Goal: Complete application form: Complete application form

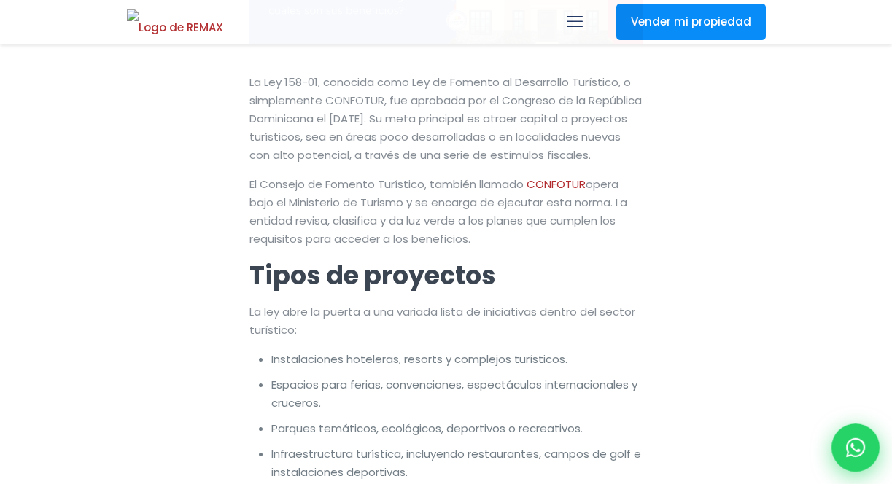
click at [848, 441] on icon at bounding box center [855, 447] width 19 height 19
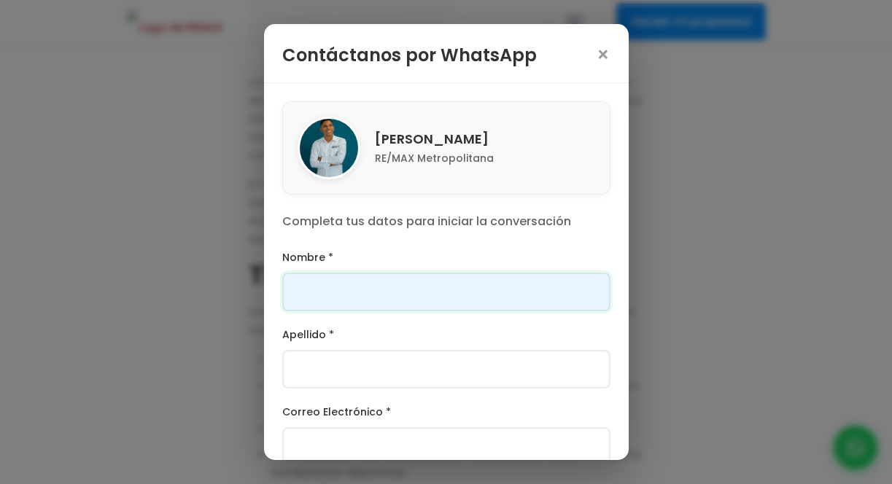
scroll to position [136, 0]
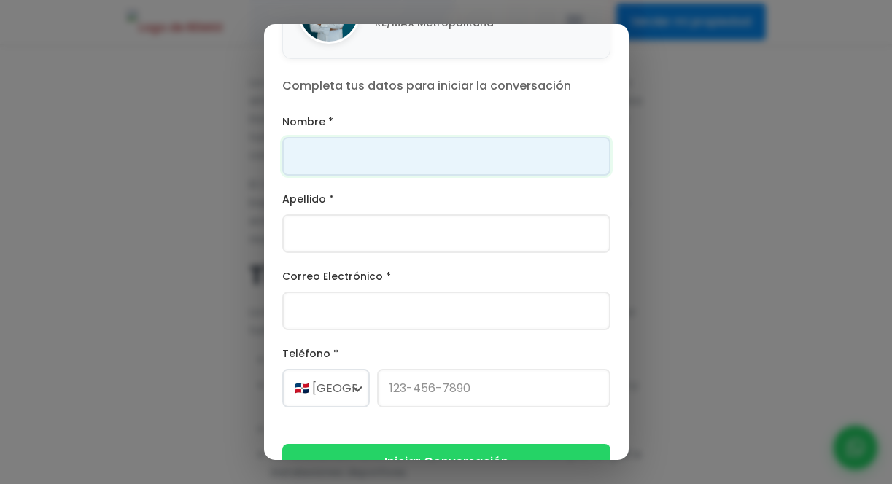
click at [402, 160] on input "Nombre *" at bounding box center [446, 156] width 328 height 39
type input "Franklin"
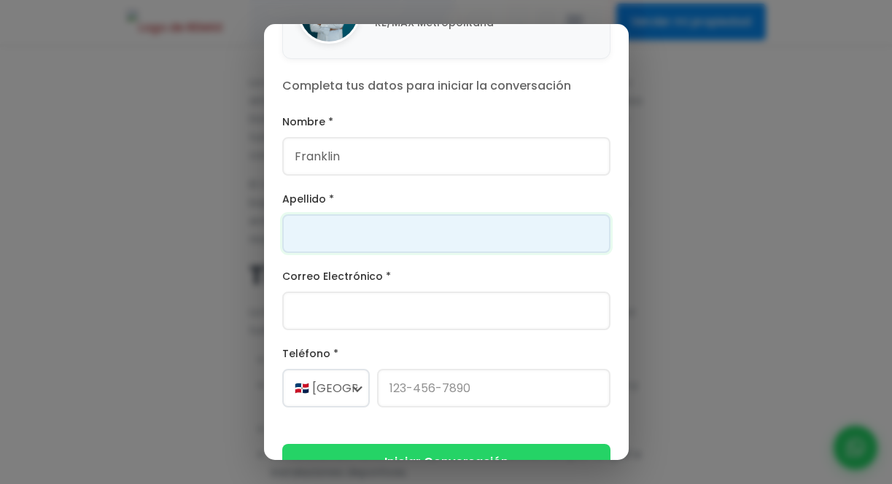
type input "[PERSON_NAME]"
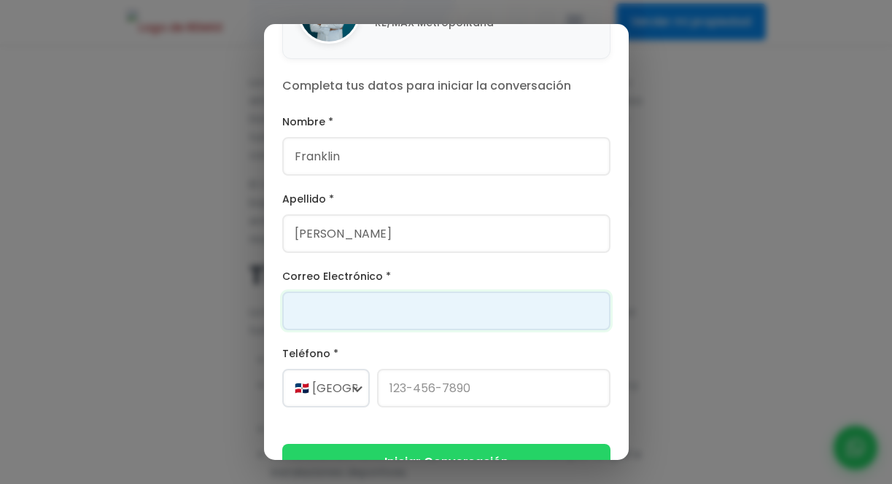
click at [368, 311] on input "Correo Electrónico *" at bounding box center [446, 311] width 328 height 39
type input "[EMAIL_ADDRESS][DOMAIN_NAME]"
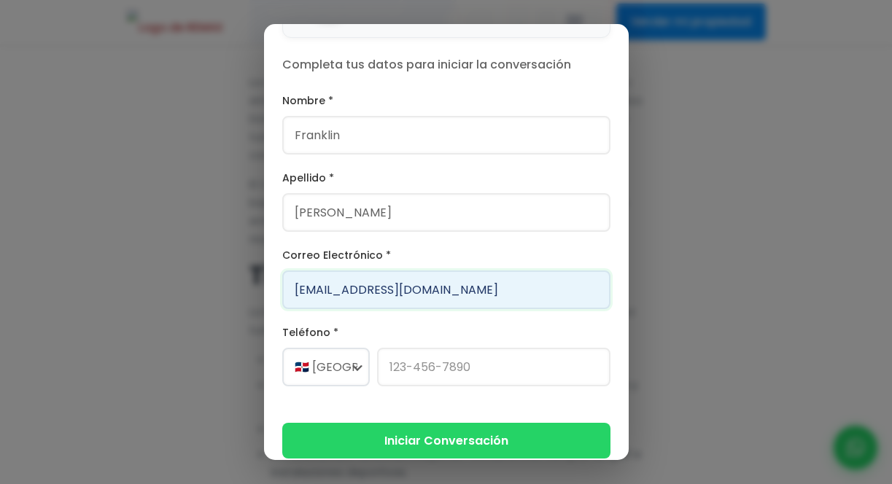
scroll to position [168, 0]
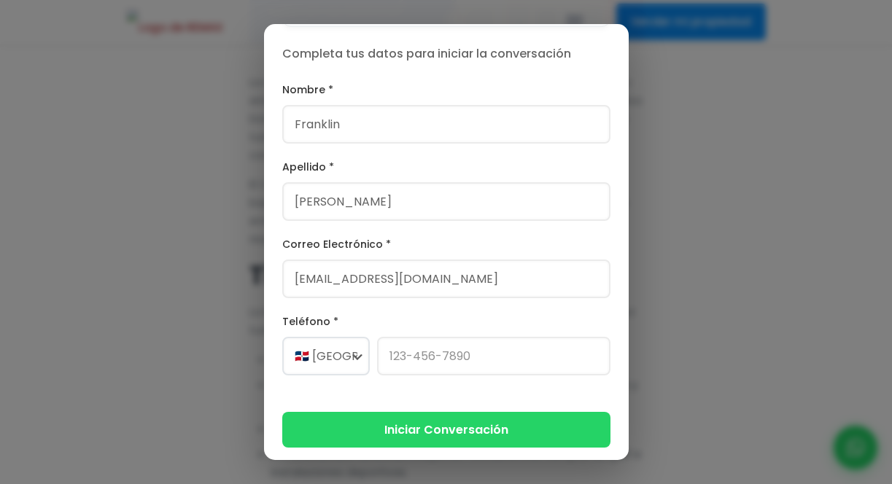
click at [402, 373] on div "🇩🇴 [GEOGRAPHIC_DATA] +1 🇺🇸 [GEOGRAPHIC_DATA] +1 🇨🇦 [GEOGRAPHIC_DATA] +1 🇲🇽 [GEO…" at bounding box center [446, 363] width 328 height 53
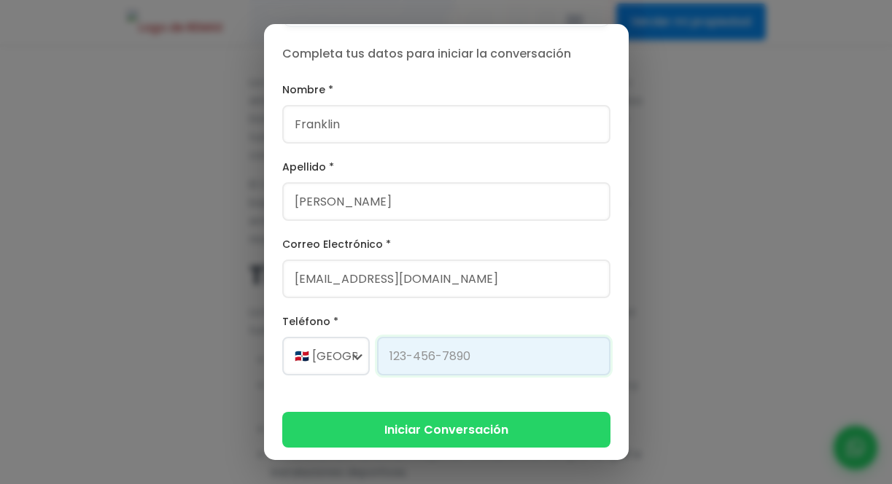
click at [402, 360] on input "Teléfono *" at bounding box center [493, 356] width 233 height 39
type input "[PHONE_NUMBER]"
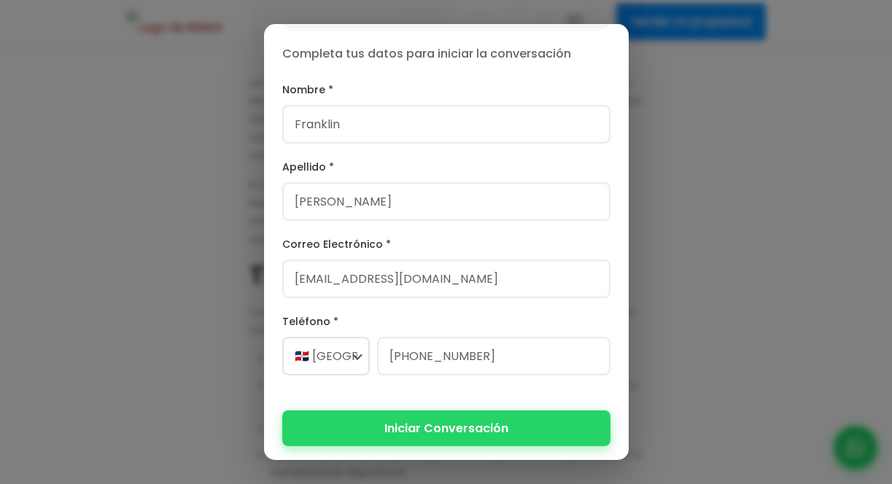
click at [458, 423] on button "Iniciar Conversación" at bounding box center [446, 429] width 328 height 36
